Goal: Use online tool/utility: Use online tool/utility

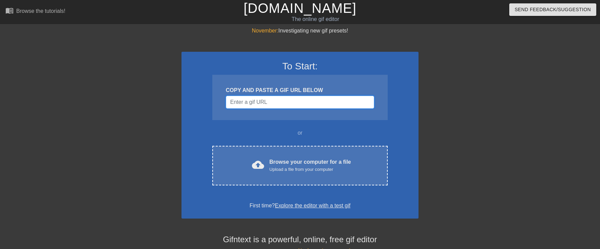
click at [261, 100] on input "Username" at bounding box center [300, 102] width 148 height 13
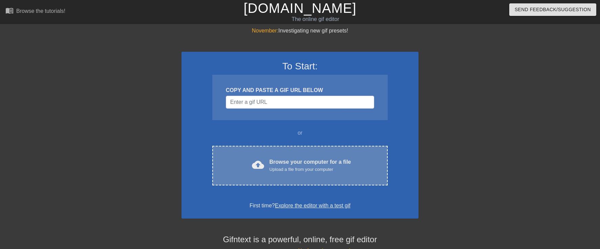
click at [284, 169] on div "Upload a file from your computer" at bounding box center [311, 169] width 82 height 7
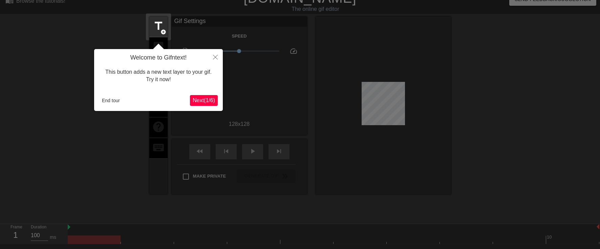
scroll to position [17, 0]
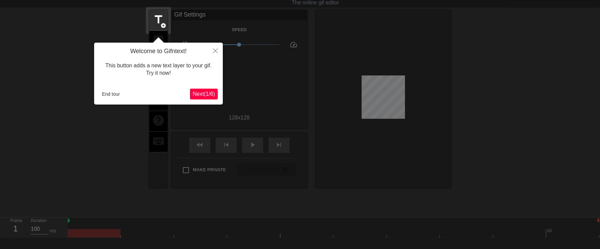
click at [208, 96] on span "Next ( 1 / 6 )" at bounding box center [204, 94] width 22 height 6
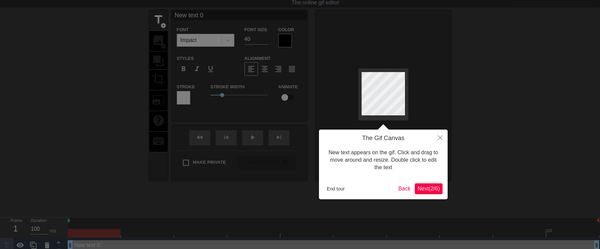
scroll to position [0, 0]
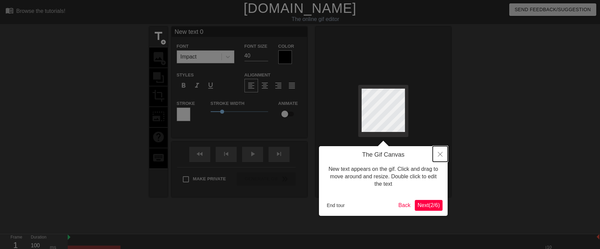
click at [439, 154] on icon "Close" at bounding box center [440, 154] width 5 height 5
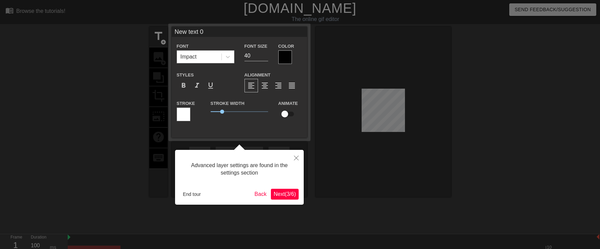
scroll to position [17, 0]
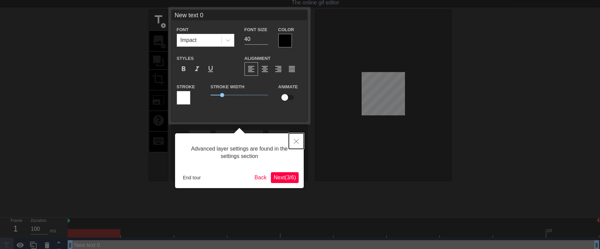
click at [296, 140] on icon "Close" at bounding box center [296, 141] width 5 height 5
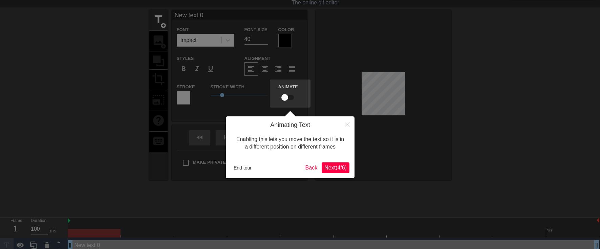
scroll to position [0, 0]
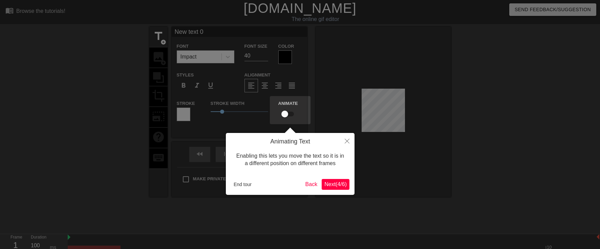
click at [344, 188] on button "Next ( 4 / 6 )" at bounding box center [336, 184] width 28 height 11
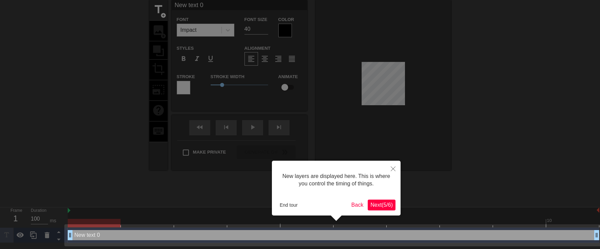
click at [380, 206] on span "Next ( 5 / 6 )" at bounding box center [382, 205] width 22 height 6
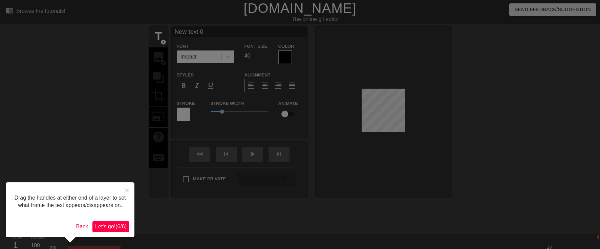
click at [125, 230] on span "Let's go! ( 6 / 6 )" at bounding box center [111, 227] width 32 height 6
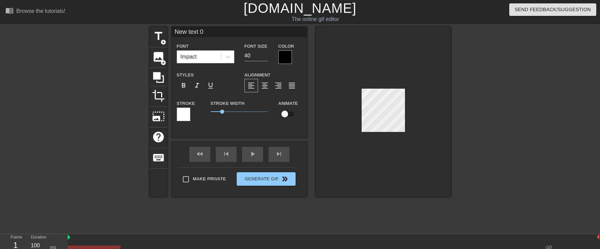
scroll to position [1, 1]
type input "Newtext 0"
type textarea "Newtext 0"
type input "Newtet 0"
type textarea "Newtet 0"
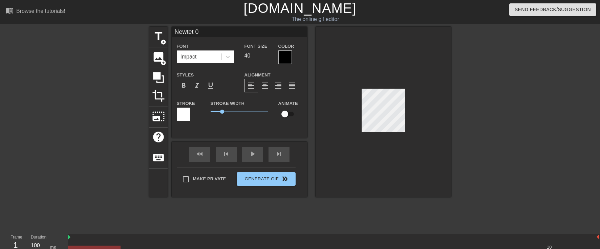
type input "Newtt 0"
type textarea "Newtt 0"
type input "Newt 0"
type textarea "Newt 0"
type input "Net 0"
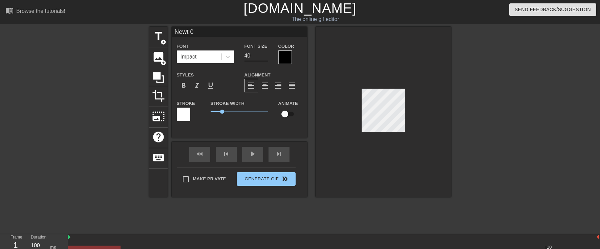
type textarea "Net 0"
type input "Nt 0"
type textarea "Nt 0"
type input "Nt"
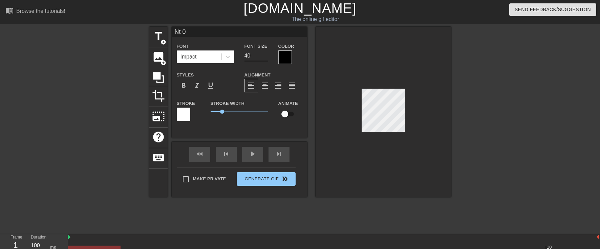
type textarea "Nt"
type input "Nt"
type textarea "Nt"
type input "N"
type textarea "N"
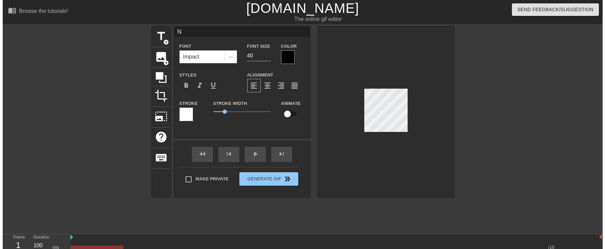
scroll to position [1, 1]
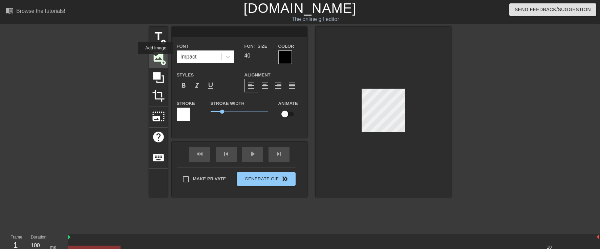
click at [156, 59] on span "image" at bounding box center [158, 56] width 13 height 13
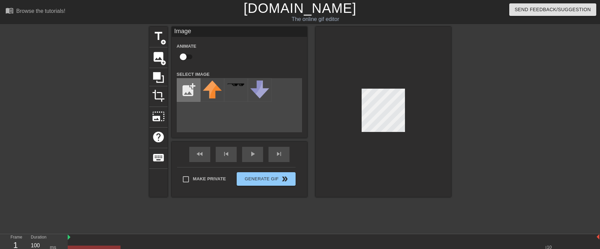
click at [192, 96] on input "file" at bounding box center [188, 90] width 23 height 23
type input "C:\fakepath\Screenshot [DATE] 4.33.49 PM.png"
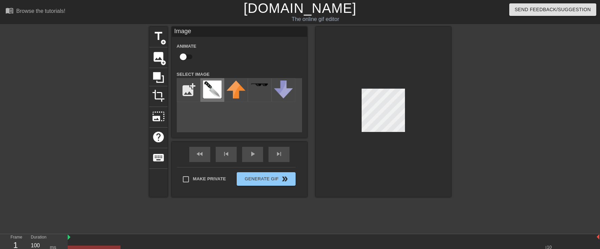
click at [213, 91] on img at bounding box center [212, 90] width 19 height 18
click at [411, 146] on div at bounding box center [384, 112] width 136 height 170
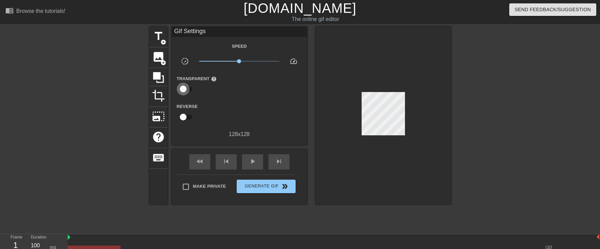
click at [188, 88] on input "checkbox" at bounding box center [183, 89] width 39 height 13
click at [185, 89] on input "checkbox" at bounding box center [189, 89] width 39 height 13
checkbox input "false"
click at [239, 61] on span "x0.955" at bounding box center [239, 61] width 4 height 4
click at [188, 117] on input "checkbox" at bounding box center [183, 117] width 39 height 13
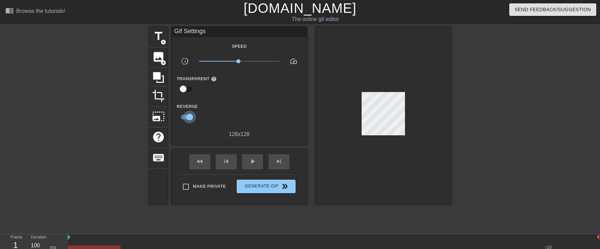
click at [185, 118] on input "checkbox" at bounding box center [189, 117] width 39 height 13
checkbox input "false"
click at [252, 167] on div "play_arrow" at bounding box center [252, 162] width 21 height 15
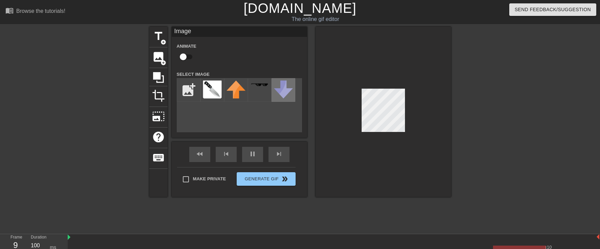
click at [287, 94] on img at bounding box center [283, 90] width 19 height 18
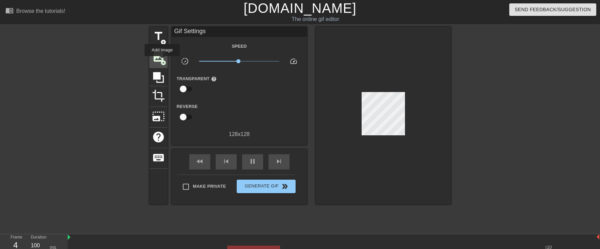
click at [163, 61] on span "add_circle" at bounding box center [164, 63] width 6 height 6
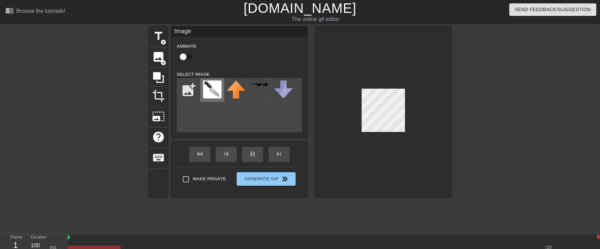
click at [213, 93] on img at bounding box center [212, 90] width 19 height 18
click at [264, 92] on div at bounding box center [260, 90] width 24 height 24
click at [358, 112] on div at bounding box center [384, 112] width 136 height 170
click at [218, 95] on img at bounding box center [212, 90] width 19 height 18
click at [187, 57] on input "checkbox" at bounding box center [183, 56] width 39 height 13
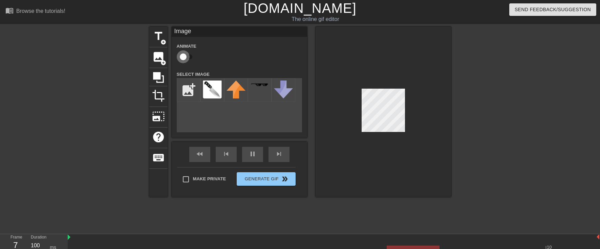
checkbox input "true"
click at [390, 152] on div at bounding box center [384, 112] width 136 height 170
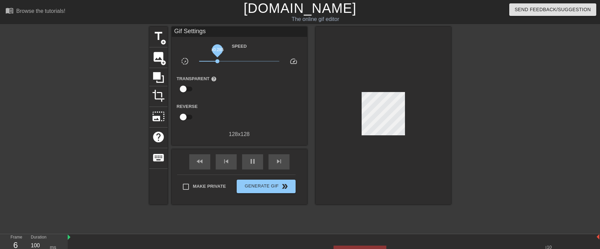
drag, startPoint x: 238, startPoint y: 61, endPoint x: 216, endPoint y: 61, distance: 22.0
click at [216, 61] on span "x0.285" at bounding box center [217, 61] width 4 height 4
drag, startPoint x: 216, startPoint y: 61, endPoint x: 221, endPoint y: 61, distance: 4.7
click at [220, 61] on span "x0.320" at bounding box center [220, 61] width 4 height 4
drag, startPoint x: 221, startPoint y: 61, endPoint x: 225, endPoint y: 61, distance: 3.4
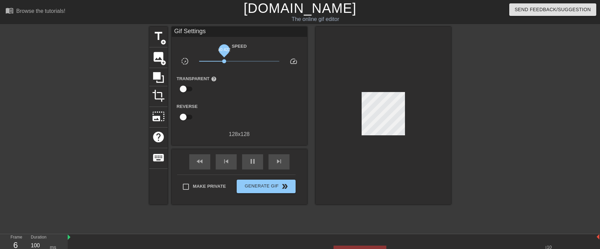
click at [225, 61] on span "x0.422" at bounding box center [224, 61] width 4 height 4
click at [227, 61] on span "x0.490" at bounding box center [239, 61] width 80 height 8
click at [159, 40] on span "title" at bounding box center [158, 36] width 13 height 13
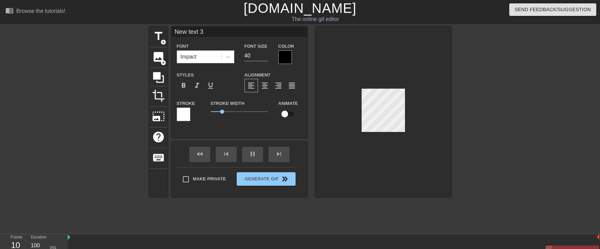
click at [201, 58] on div "Impact" at bounding box center [199, 57] width 44 height 12
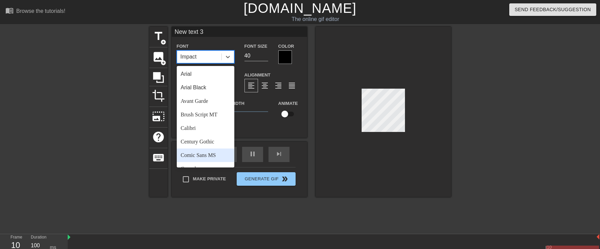
click at [326, 165] on div at bounding box center [384, 112] width 136 height 170
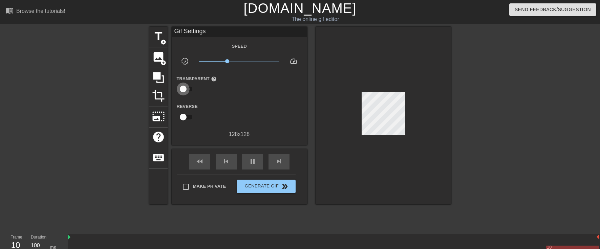
click at [188, 91] on input "checkbox" at bounding box center [183, 89] width 39 height 13
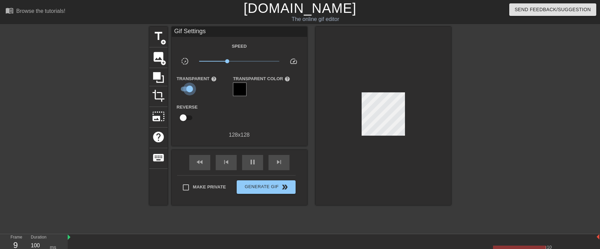
click at [186, 90] on input "checkbox" at bounding box center [189, 89] width 39 height 13
checkbox input "false"
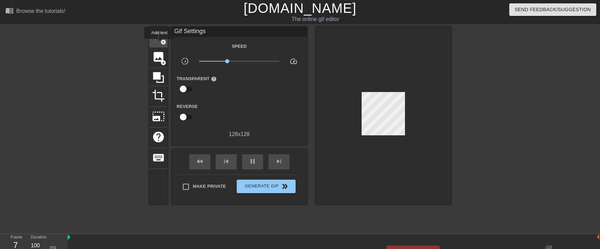
click at [160, 44] on div "title add_circle" at bounding box center [158, 37] width 18 height 21
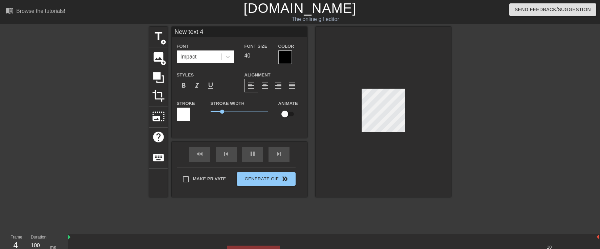
type input "New text 3"
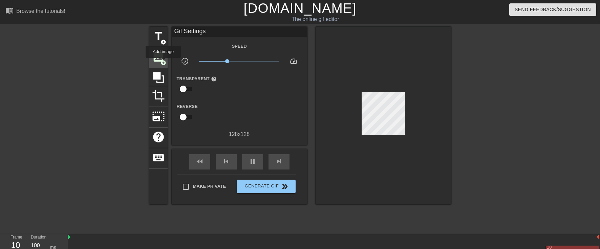
click at [164, 63] on span "add_circle" at bounding box center [164, 63] width 6 height 6
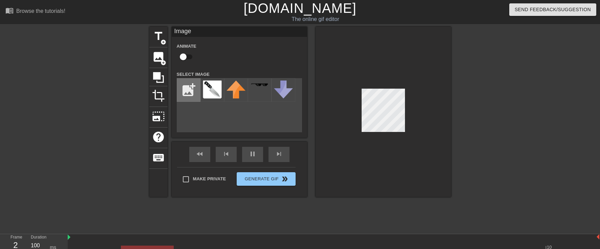
click at [187, 93] on input "file" at bounding box center [188, 90] width 23 height 23
type input "C:\fakepath\pngtree-professional-chef-knife-sharp-stainless-steel-image-png-ima…"
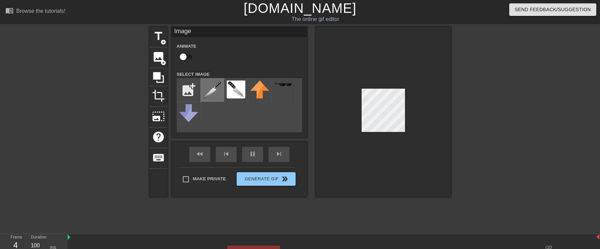
click at [213, 94] on img at bounding box center [212, 90] width 19 height 19
checkbox input "true"
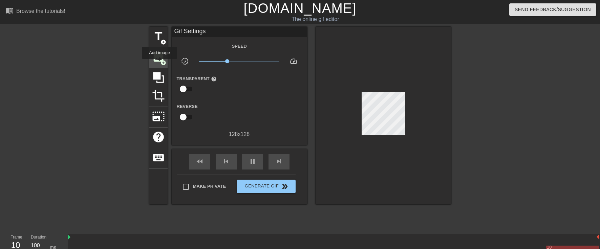
click at [160, 64] on div "image add_circle" at bounding box center [158, 57] width 18 height 21
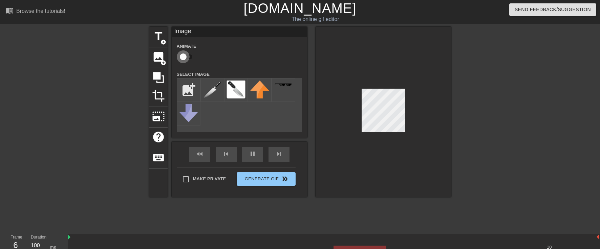
click at [189, 59] on input "checkbox" at bounding box center [183, 56] width 39 height 13
click at [186, 57] on input "checkbox" at bounding box center [189, 56] width 39 height 13
checkbox input "false"
click at [215, 89] on img at bounding box center [212, 90] width 19 height 19
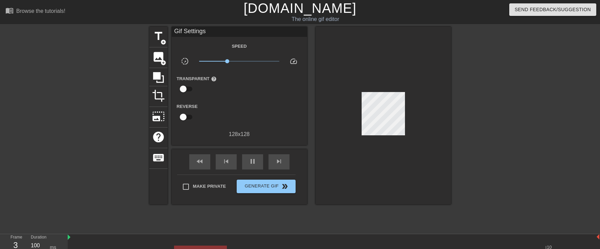
click at [186, 63] on span "slow_motion_video" at bounding box center [185, 61] width 8 height 8
drag, startPoint x: 226, startPoint y: 62, endPoint x: 221, endPoint y: 61, distance: 4.8
click at [221, 61] on span "x0.359" at bounding box center [222, 61] width 4 height 4
drag, startPoint x: 221, startPoint y: 61, endPoint x: 189, endPoint y: 60, distance: 31.5
click at [189, 60] on div "slow_motion_video x0.295 speed" at bounding box center [240, 62] width 136 height 11
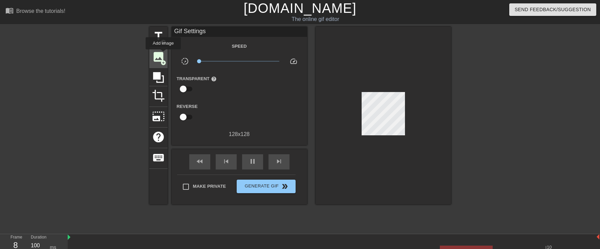
click at [163, 52] on span "image" at bounding box center [158, 56] width 13 height 13
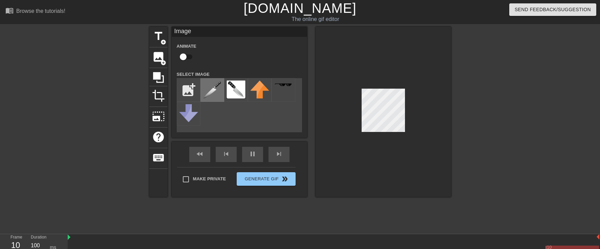
click at [215, 91] on img at bounding box center [212, 90] width 19 height 19
click at [217, 91] on img at bounding box center [212, 90] width 19 height 19
click at [213, 90] on img at bounding box center [212, 90] width 19 height 19
click at [212, 90] on img at bounding box center [212, 90] width 19 height 19
click at [187, 59] on input "checkbox" at bounding box center [183, 56] width 39 height 13
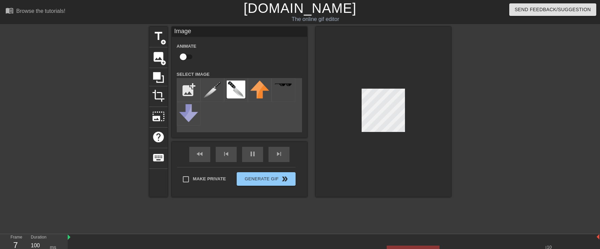
checkbox input "true"
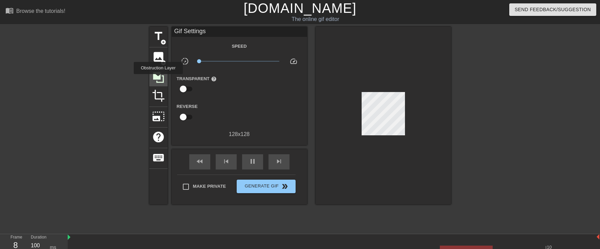
click at [159, 79] on icon at bounding box center [158, 77] width 13 height 13
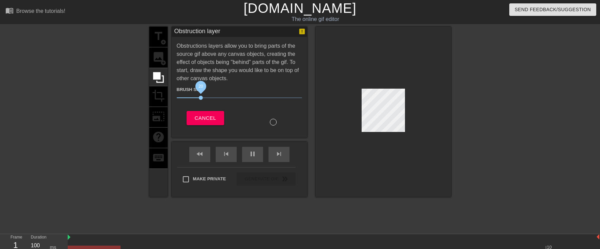
drag, startPoint x: 213, startPoint y: 97, endPoint x: 200, endPoint y: 96, distance: 13.9
click at [200, 96] on span "20" at bounding box center [201, 98] width 4 height 4
click at [200, 95] on span "20" at bounding box center [239, 98] width 125 height 8
click at [157, 61] on div "title add_circle image add_circle crop photo_size_select_large help keyboard" at bounding box center [158, 112] width 18 height 170
click at [156, 94] on div "title add_circle image add_circle crop photo_size_select_large help keyboard" at bounding box center [158, 112] width 18 height 170
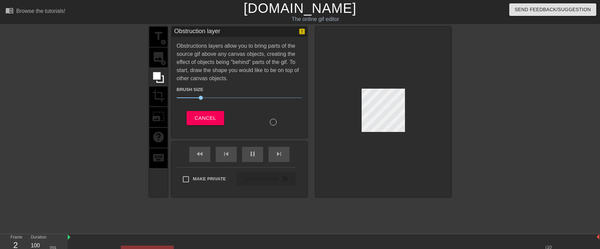
click at [157, 57] on div "title add_circle image add_circle crop photo_size_select_large help keyboard" at bounding box center [158, 112] width 18 height 170
click at [159, 37] on div "title add_circle image add_circle crop photo_size_select_large help keyboard" at bounding box center [158, 112] width 18 height 170
click at [158, 96] on div "title add_circle image add_circle crop photo_size_select_large help keyboard" at bounding box center [158, 112] width 18 height 170
click at [201, 182] on span "Make Private" at bounding box center [209, 179] width 33 height 7
click at [193, 182] on input "Make Private" at bounding box center [186, 179] width 14 height 14
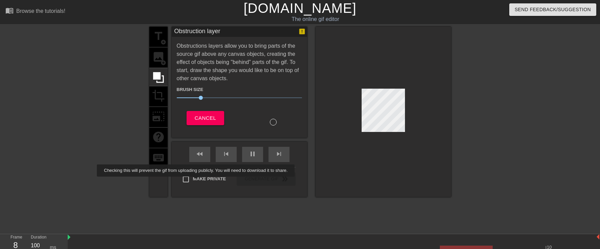
checkbox input "true"
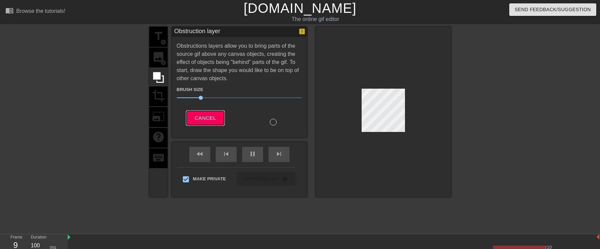
click at [208, 118] on span "Cancel" at bounding box center [205, 118] width 21 height 9
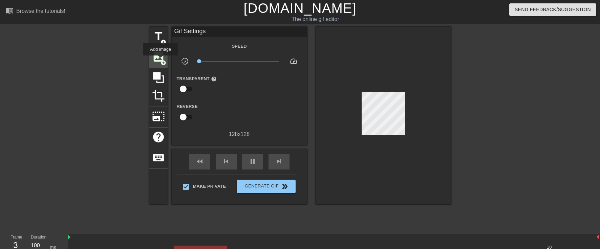
click at [161, 60] on span "add_circle" at bounding box center [164, 63] width 6 height 6
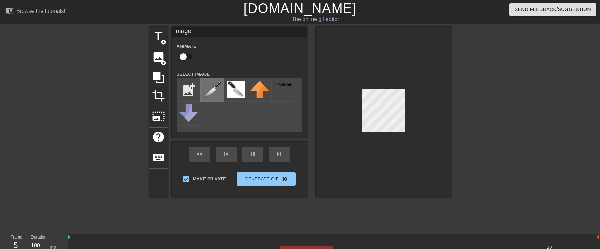
click at [213, 87] on img at bounding box center [212, 90] width 19 height 19
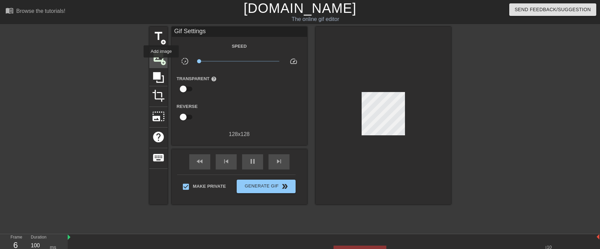
click at [162, 62] on span "add_circle" at bounding box center [164, 63] width 6 height 6
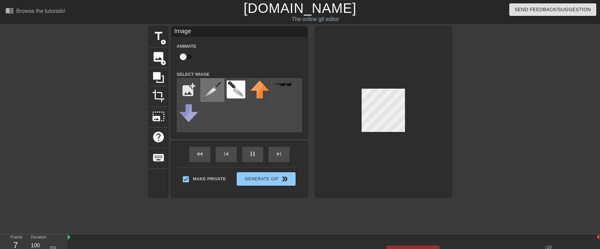
click at [217, 90] on img at bounding box center [212, 90] width 19 height 19
click at [393, 136] on div at bounding box center [384, 112] width 136 height 170
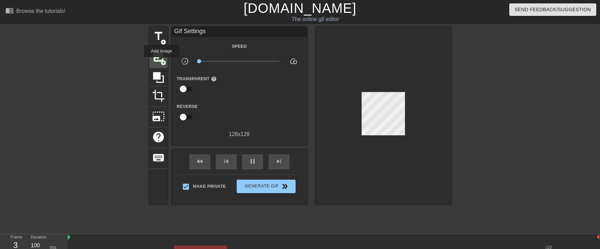
click at [161, 62] on span "add_circle" at bounding box center [164, 63] width 6 height 6
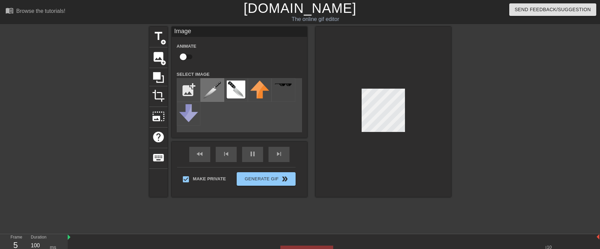
click at [212, 91] on img at bounding box center [212, 90] width 19 height 19
click at [396, 145] on div at bounding box center [384, 112] width 136 height 170
click at [357, 133] on div at bounding box center [384, 112] width 136 height 170
click at [360, 107] on div at bounding box center [384, 112] width 136 height 170
checkbox input "true"
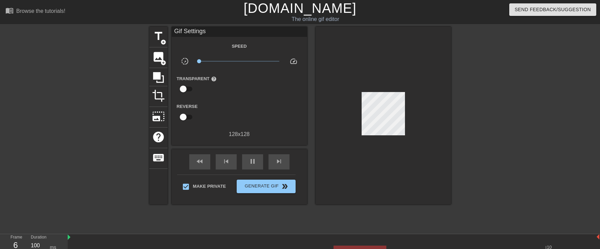
click at [433, 123] on div at bounding box center [384, 116] width 136 height 178
click at [190, 87] on input "checkbox" at bounding box center [183, 89] width 39 height 13
checkbox input "true"
click at [234, 91] on div at bounding box center [240, 90] width 14 height 14
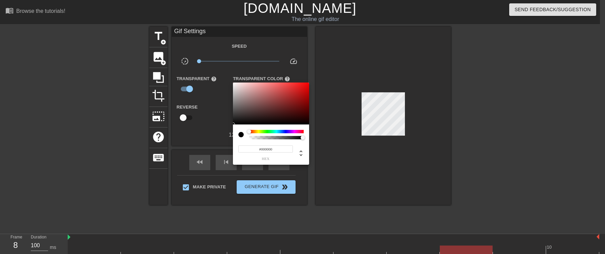
type input "0"
type input "0.17"
drag, startPoint x: 253, startPoint y: 138, endPoint x: 260, endPoint y: 138, distance: 6.1
click at [260, 138] on div at bounding box center [276, 137] width 53 height 3
drag, startPoint x: 210, startPoint y: 130, endPoint x: 193, endPoint y: 124, distance: 17.9
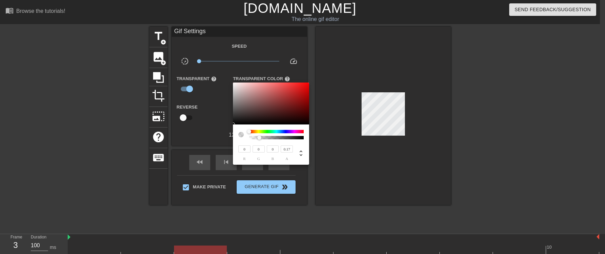
click at [210, 130] on div at bounding box center [302, 127] width 605 height 254
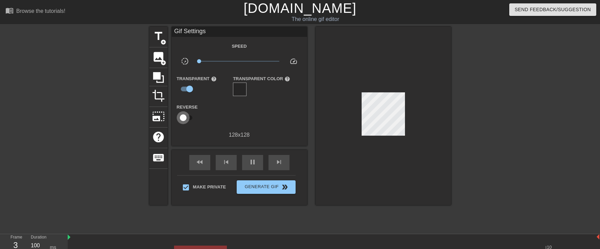
click at [190, 119] on input "checkbox" at bounding box center [183, 117] width 39 height 13
click at [190, 118] on input "checkbox" at bounding box center [189, 117] width 39 height 13
checkbox input "false"
click at [293, 61] on span "speed" at bounding box center [294, 61] width 8 height 8
drag, startPoint x: 201, startPoint y: 61, endPoint x: 193, endPoint y: 60, distance: 7.5
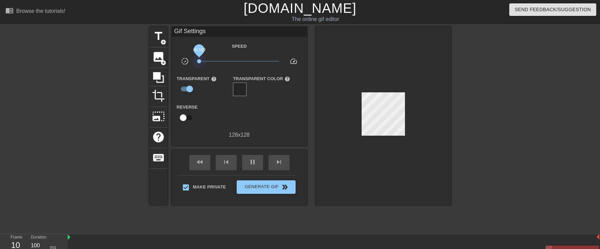
click at [193, 60] on div "slow_motion_video x0.100 speed" at bounding box center [240, 62] width 136 height 11
click at [161, 62] on span "add_circle" at bounding box center [164, 63] width 6 height 6
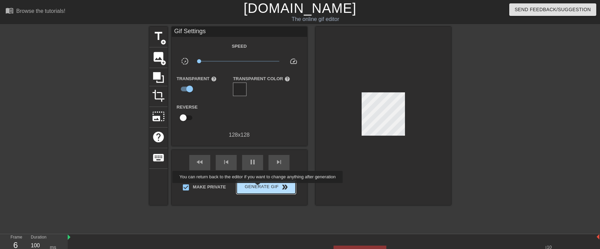
click at [262, 188] on span "Generate Gif double_arrow" at bounding box center [266, 187] width 53 height 8
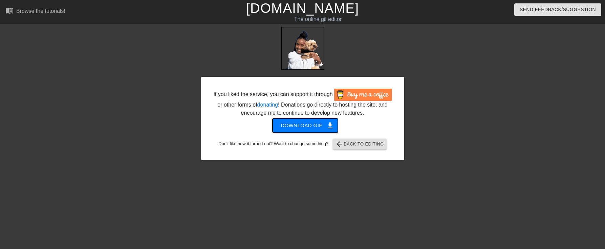
click at [311, 130] on span "Download gif get_app" at bounding box center [305, 125] width 49 height 9
click at [445, 202] on div at bounding box center [464, 128] width 102 height 203
